Goal: Information Seeking & Learning: Learn about a topic

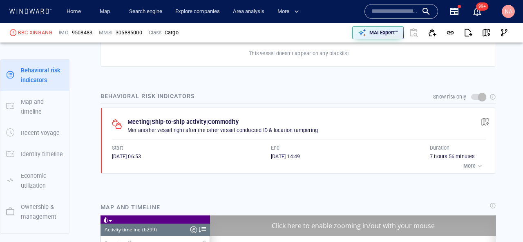
scroll to position [141284, 0]
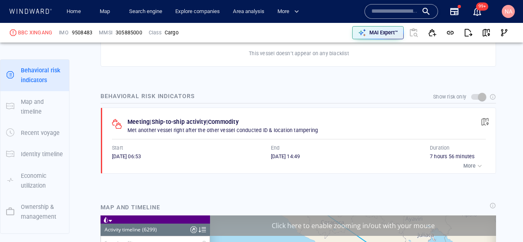
click at [470, 165] on p "More" at bounding box center [469, 165] width 12 height 7
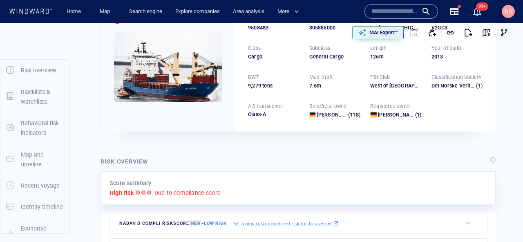
scroll to position [0, 0]
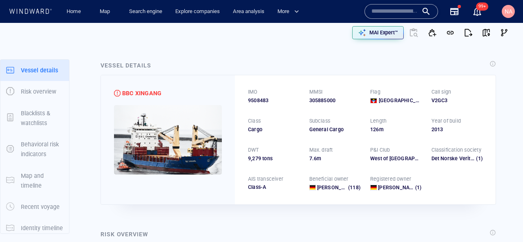
click at [408, 16] on input "text" at bounding box center [394, 11] width 47 height 12
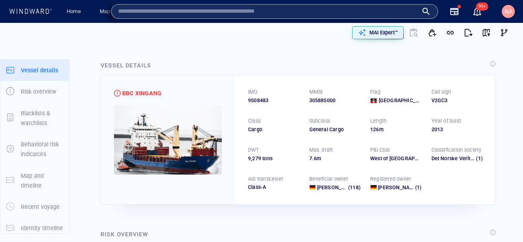
paste input "*******"
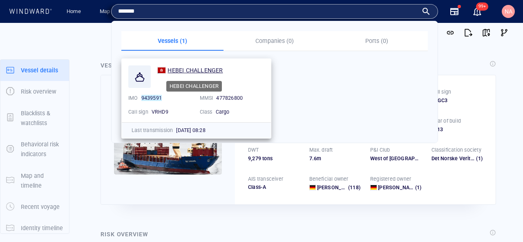
type input "*******"
click at [191, 69] on span "HEBEI CHALLENGER" at bounding box center [194, 70] width 55 height 7
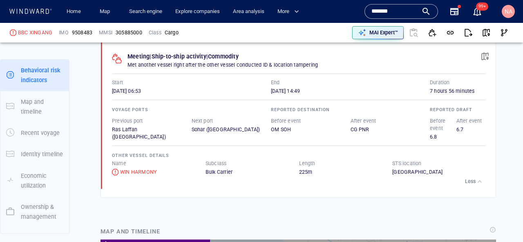
scroll to position [512, 0]
click at [145, 174] on div "WIN HARMONY" at bounding box center [138, 172] width 37 height 7
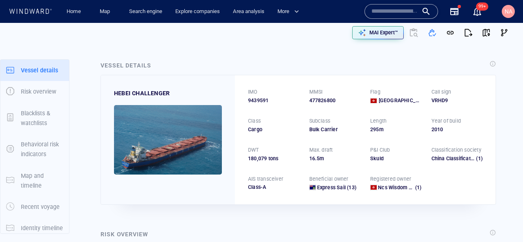
click at [399, 11] on input "text" at bounding box center [394, 11] width 47 height 12
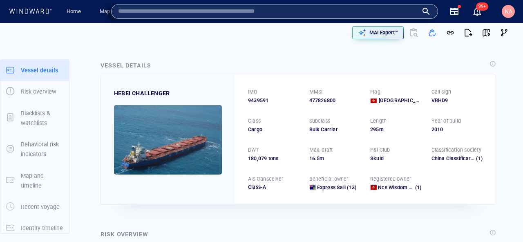
paste input "*******"
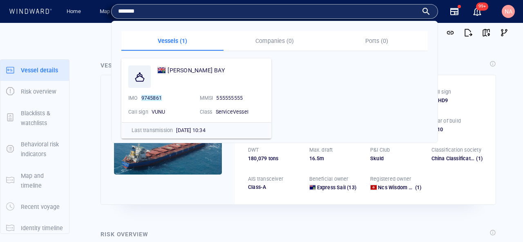
click at [292, 15] on input "*******" at bounding box center [268, 11] width 300 height 12
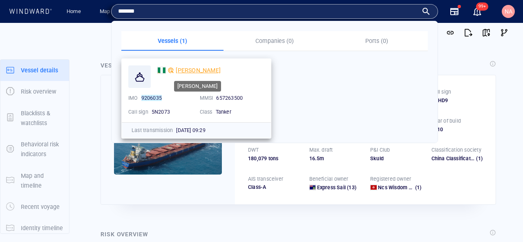
type input "*******"
click at [199, 69] on span "TULJA KALYANI" at bounding box center [198, 70] width 45 height 7
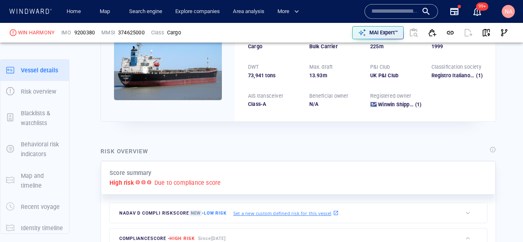
scroll to position [21, 0]
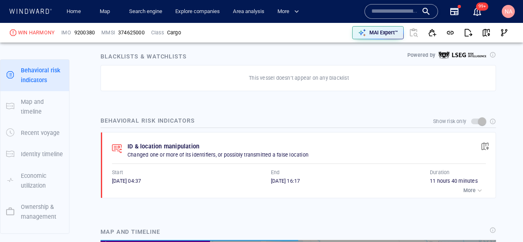
scroll to position [1235, 0]
click at [484, 142] on span "button" at bounding box center [485, 146] width 8 height 8
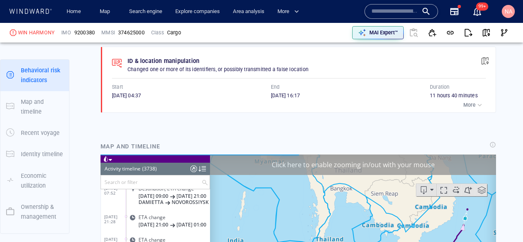
scroll to position [105, 0]
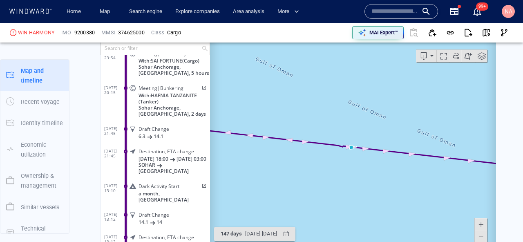
click at [201, 183] on span at bounding box center [203, 185] width 7 height 5
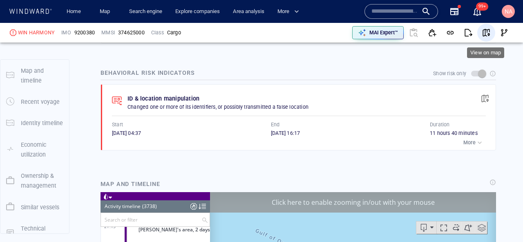
click at [488, 34] on span "button" at bounding box center [486, 33] width 8 height 8
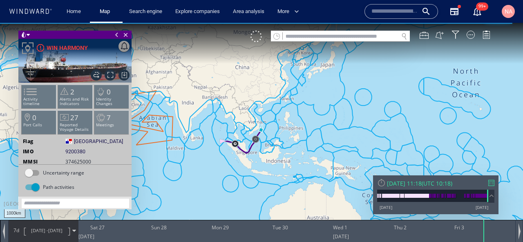
click at [112, 123] on p "Meetings" at bounding box center [111, 125] width 35 height 4
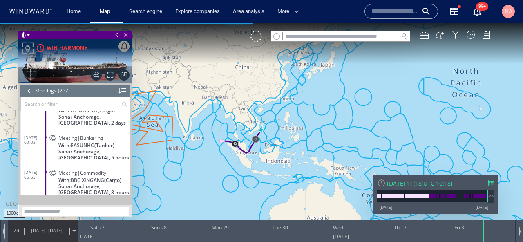
scroll to position [5430, 0]
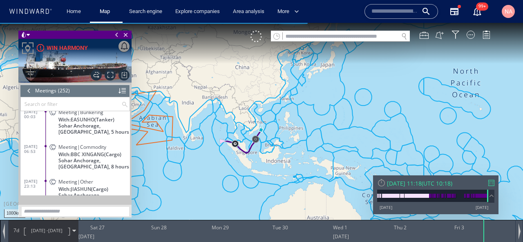
click at [55, 151] on span at bounding box center [52, 147] width 14 height 7
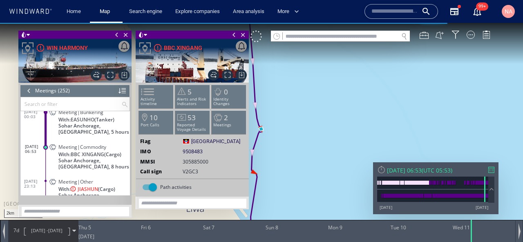
click at [140, 37] on span at bounding box center [141, 35] width 6 height 8
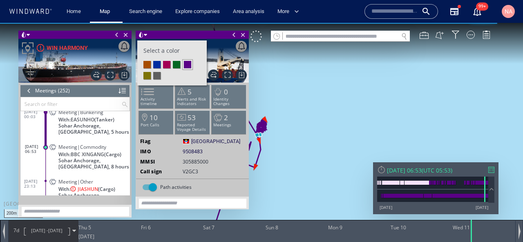
click at [159, 66] on li at bounding box center [156, 64] width 7 height 7
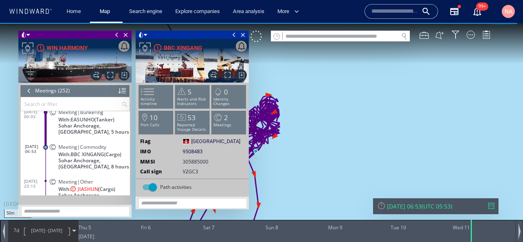
click at [146, 31] on span at bounding box center [145, 35] width 3 height 8
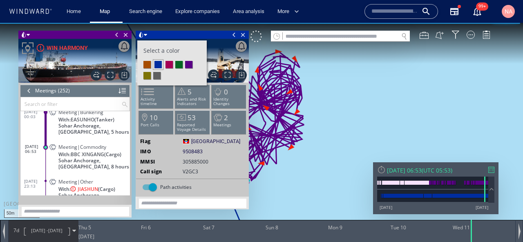
click at [182, 65] on li at bounding box center [178, 64] width 7 height 7
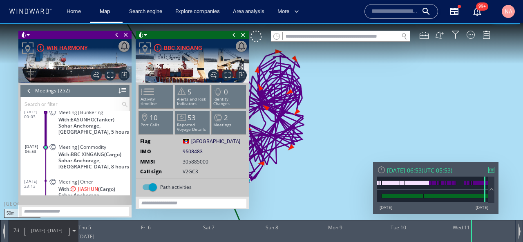
click at [120, 34] on span at bounding box center [116, 35] width 9 height 8
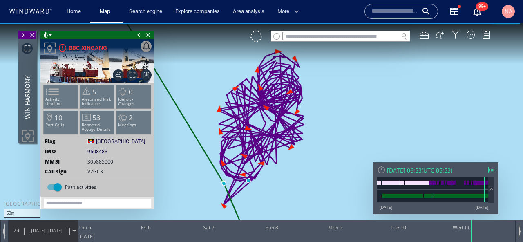
click at [134, 37] on span at bounding box center [138, 35] width 9 height 8
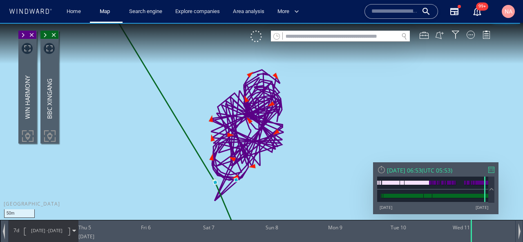
click at [26, 38] on span at bounding box center [22, 35] width 9 height 8
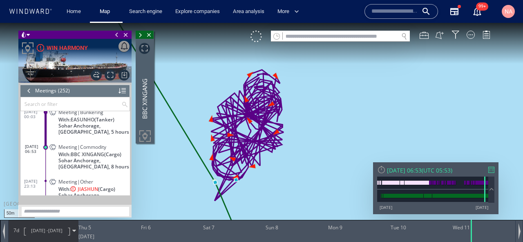
click at [115, 35] on span at bounding box center [116, 35] width 9 height 8
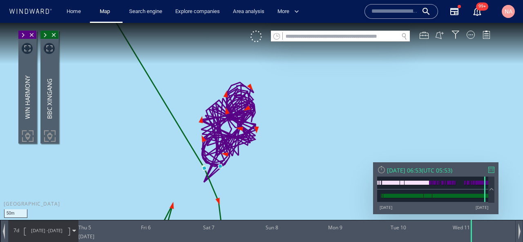
drag, startPoint x: 144, startPoint y: 165, endPoint x: 145, endPoint y: 144, distance: 20.8
click at [145, 144] on canvas "Map" at bounding box center [261, 128] width 523 height 211
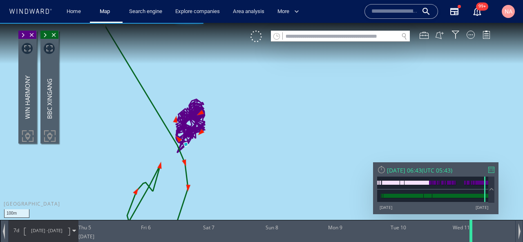
click at [472, 235] on div at bounding box center [472, 231] width 8 height 22
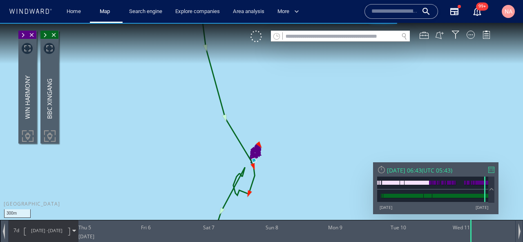
click at [19, 234] on div "7d [DATE] - [DATE]" at bounding box center [43, 230] width 69 height 20
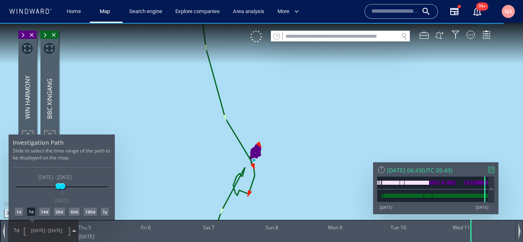
click at [15, 214] on div "1d" at bounding box center [19, 211] width 8 height 8
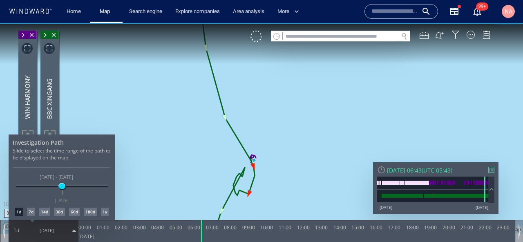
click at [217, 176] on div at bounding box center [261, 132] width 523 height 219
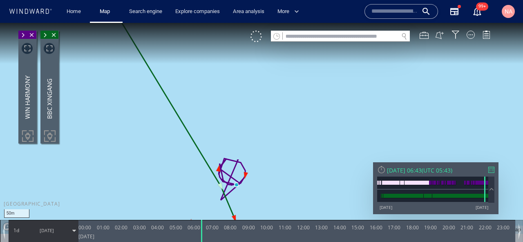
drag, startPoint x: 261, startPoint y: 185, endPoint x: 271, endPoint y: 121, distance: 65.3
click at [271, 120] on canvas "Map" at bounding box center [261, 128] width 523 height 211
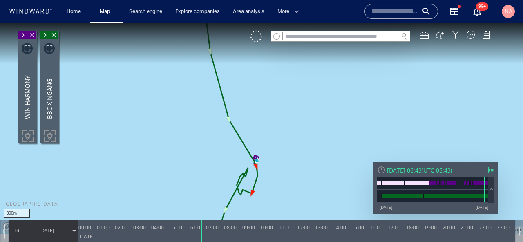
drag, startPoint x: 271, startPoint y: 121, endPoint x: 257, endPoint y: 170, distance: 51.3
click at [257, 170] on canvas "Map" at bounding box center [261, 128] width 523 height 211
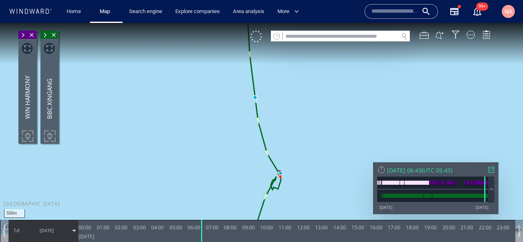
drag, startPoint x: 306, startPoint y: 174, endPoint x: 303, endPoint y: 180, distance: 6.2
click at [303, 180] on canvas "Map" at bounding box center [261, 128] width 523 height 211
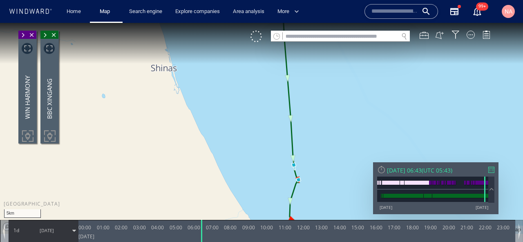
drag, startPoint x: 331, startPoint y: 161, endPoint x: 290, endPoint y: 165, distance: 41.4
click at [290, 164] on canvas "Map" at bounding box center [261, 128] width 523 height 211
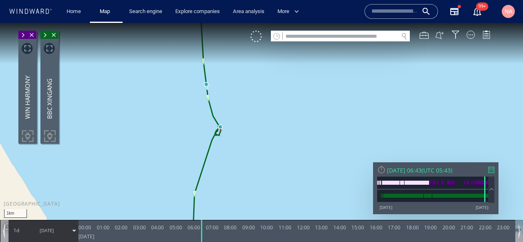
drag, startPoint x: 280, startPoint y: 170, endPoint x: 318, endPoint y: 79, distance: 98.3
click at [318, 79] on canvas "Map" at bounding box center [261, 128] width 523 height 211
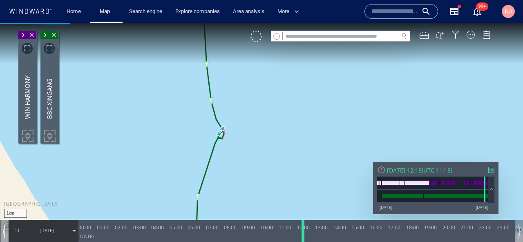
drag, startPoint x: 201, startPoint y: 228, endPoint x: 301, endPoint y: 231, distance: 100.5
click at [302, 231] on div at bounding box center [304, 231] width 8 height 22
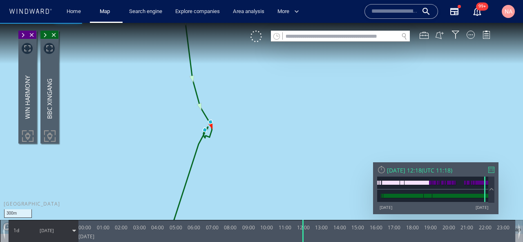
drag, startPoint x: 157, startPoint y: 139, endPoint x: 204, endPoint y: 143, distance: 47.1
click at [204, 143] on canvas "Map" at bounding box center [261, 128] width 523 height 211
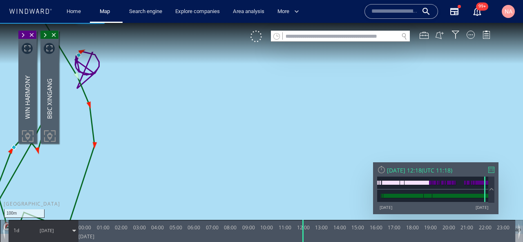
drag, startPoint x: 207, startPoint y: 133, endPoint x: 300, endPoint y: 134, distance: 92.7
click at [300, 134] on canvas "Map" at bounding box center [261, 128] width 523 height 211
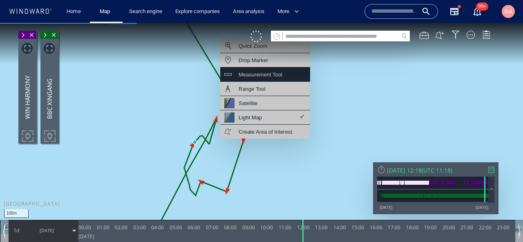
click at [285, 75] on div "Measurement Tool" at bounding box center [265, 74] width 90 height 14
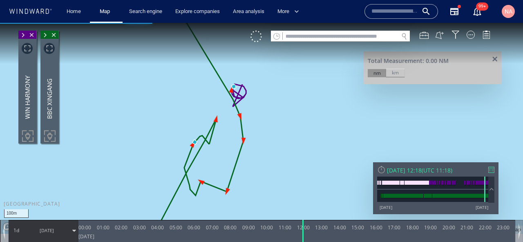
click at [395, 71] on div "km" at bounding box center [395, 73] width 18 height 8
click at [234, 87] on canvas "Map" at bounding box center [261, 128] width 523 height 211
click at [197, 177] on canvas "Map" at bounding box center [261, 128] width 523 height 211
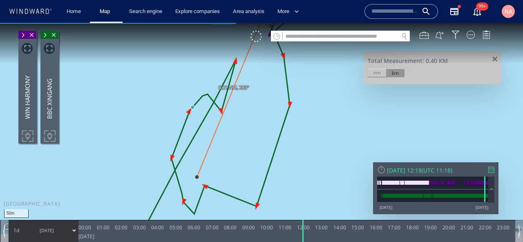
click at [44, 34] on span at bounding box center [44, 35] width 9 height 8
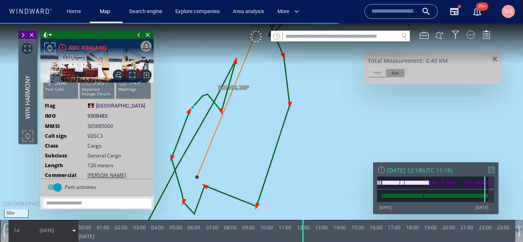
scroll to position [49, 0]
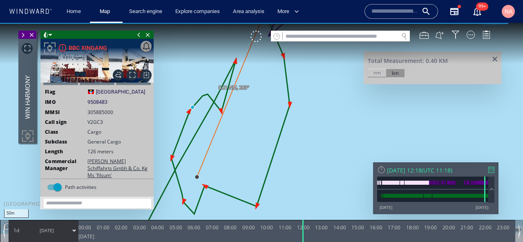
click at [24, 33] on span at bounding box center [22, 35] width 9 height 8
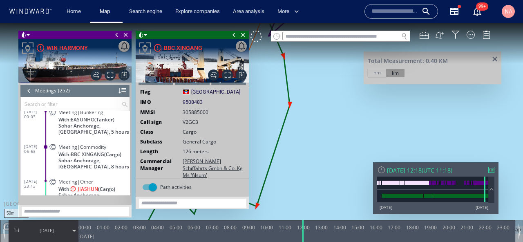
click at [28, 91] on div at bounding box center [29, 91] width 9 height 12
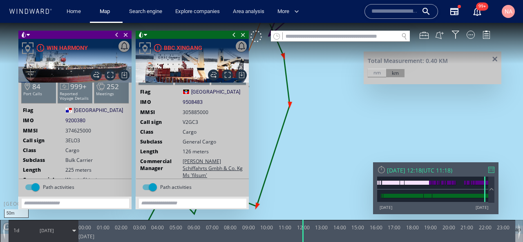
scroll to position [41, 0]
